Goal: Transaction & Acquisition: Purchase product/service

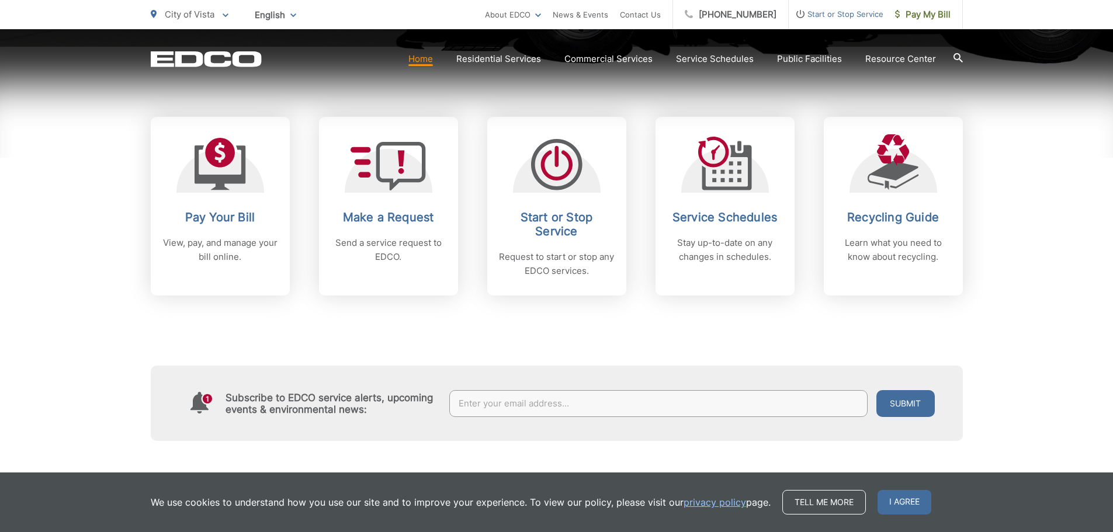
scroll to position [526, 0]
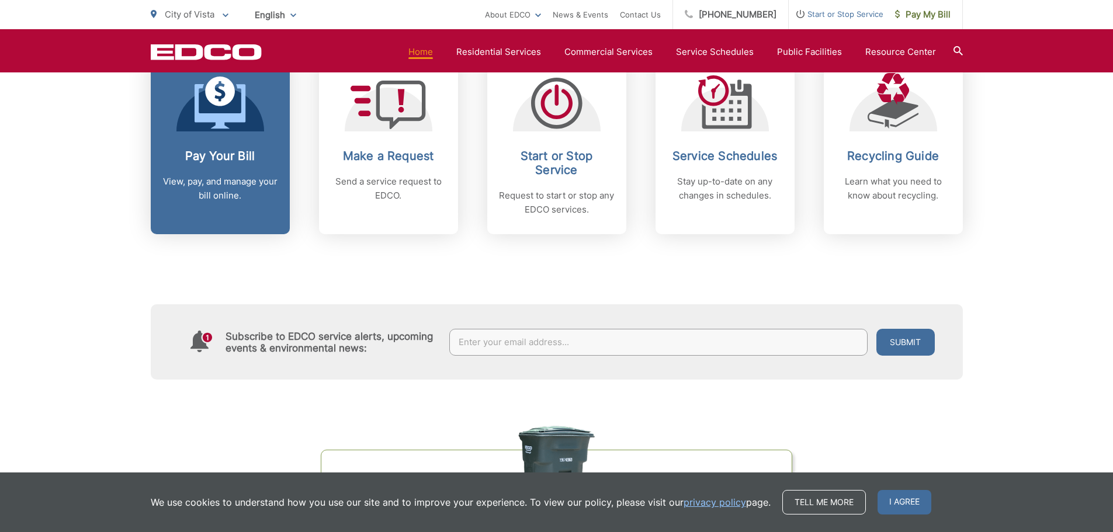
click at [224, 167] on div "Pay Your Bill View, pay, and manage your bill online." at bounding box center [220, 176] width 116 height 54
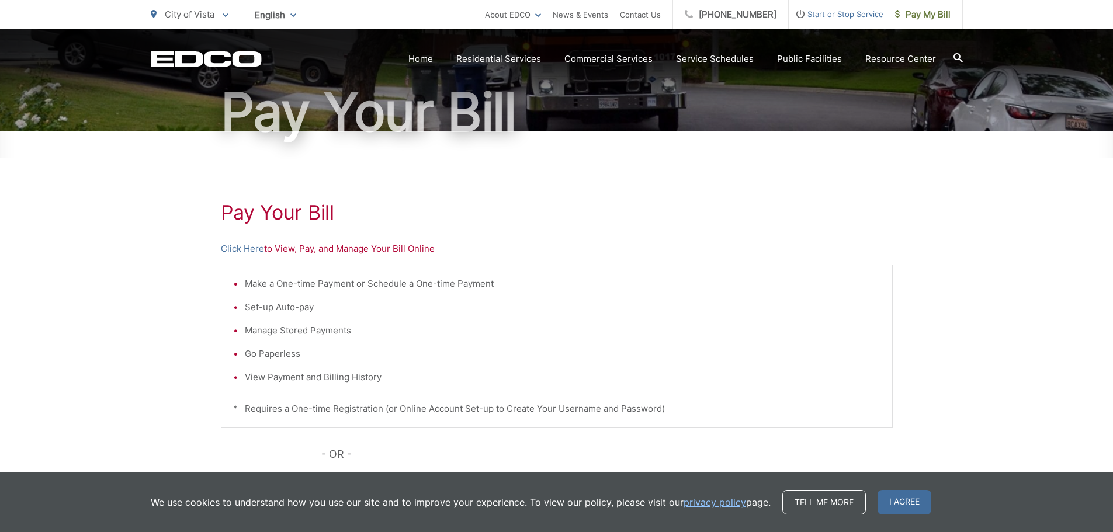
scroll to position [117, 0]
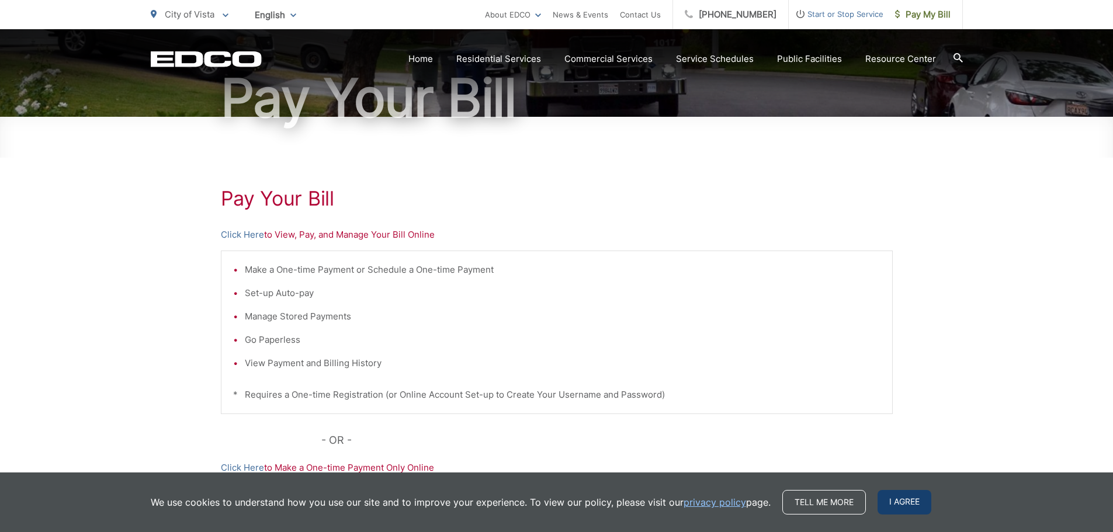
click at [897, 507] on span "I agree" at bounding box center [904, 502] width 54 height 25
click at [897, 507] on div "Pay Your Bill Click Here to View, Pay, and Manage Your Bill Online Make a One-t…" at bounding box center [556, 379] width 1113 height 524
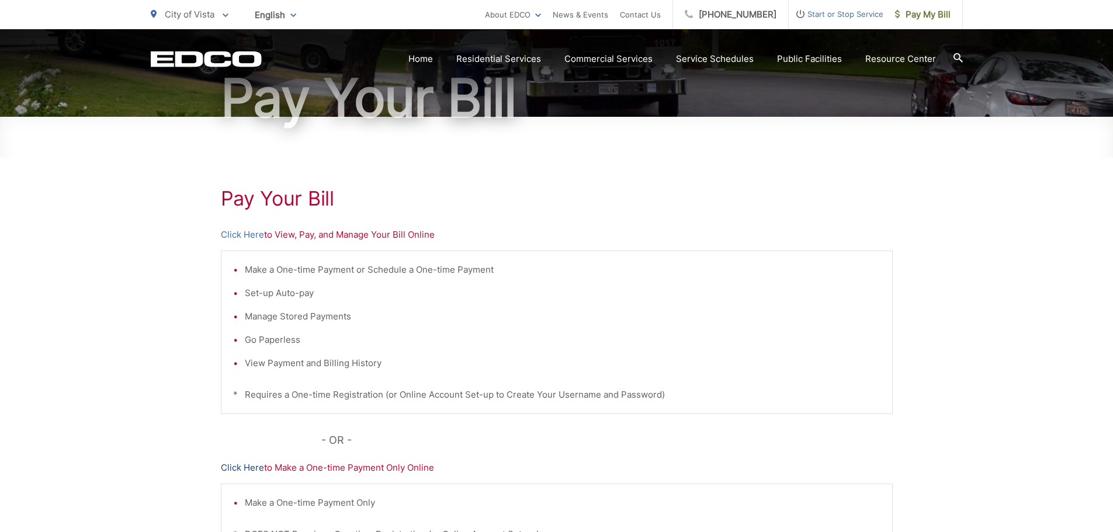
click at [234, 468] on link "Click Here" at bounding box center [242, 468] width 43 height 14
click at [902, 18] on span "Pay My Bill" at bounding box center [922, 15] width 55 height 14
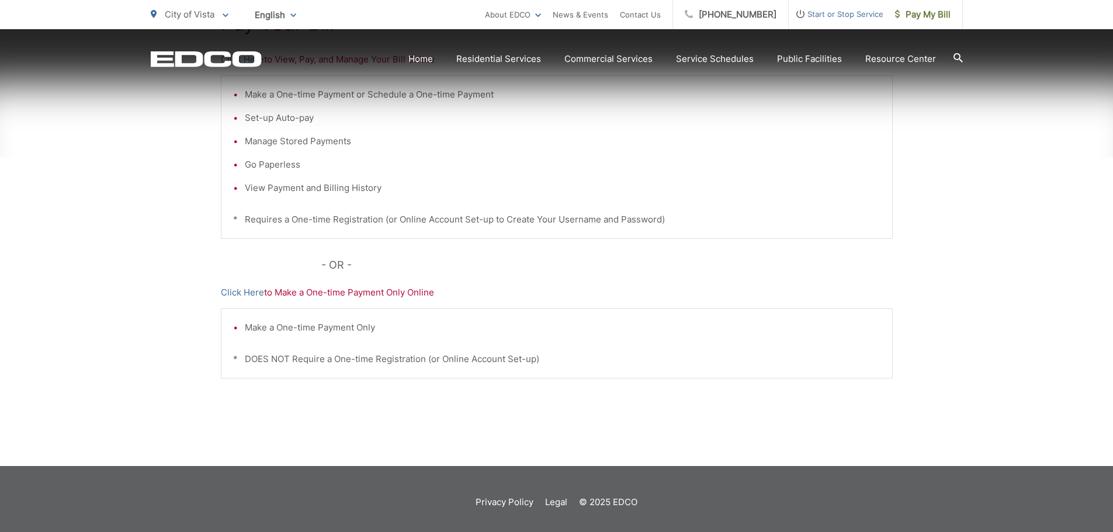
scroll to position [298, 0]
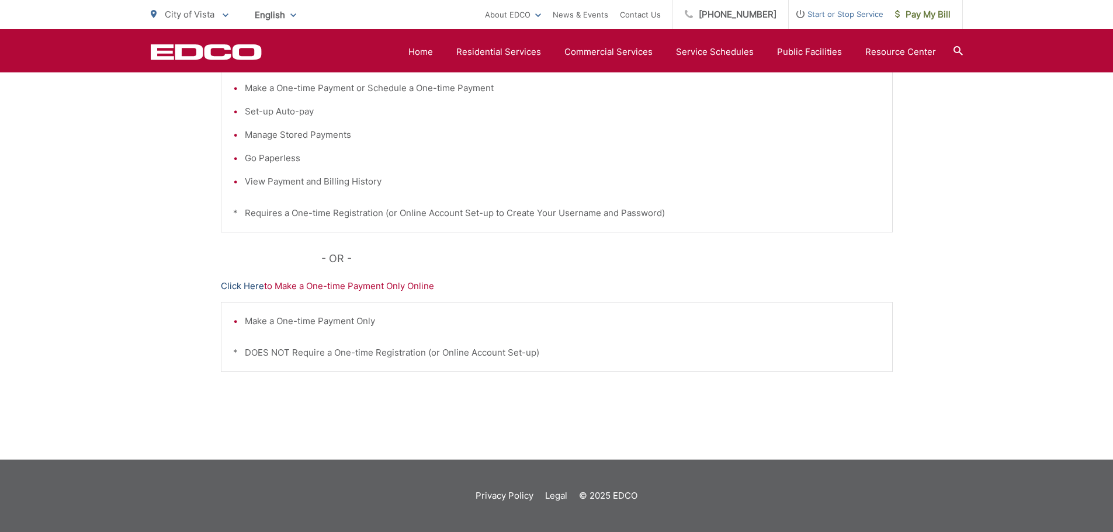
click at [230, 288] on link "Click Here" at bounding box center [242, 286] width 43 height 14
